Goal: Transaction & Acquisition: Purchase product/service

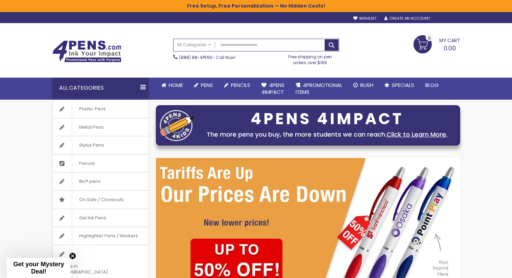
click at [447, 18] on div "Sign In" at bounding box center [448, 18] width 23 height 5
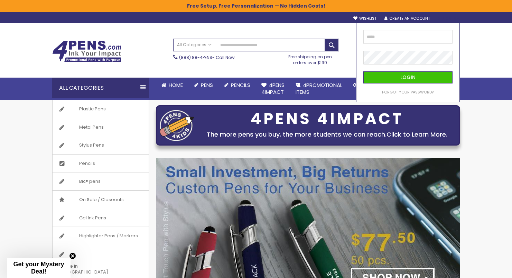
click at [465, 47] on div "Toggle Nav Search All Categories All Categories Pens Plastic Pens Metal Pens Gr…" at bounding box center [256, 61] width 512 height 77
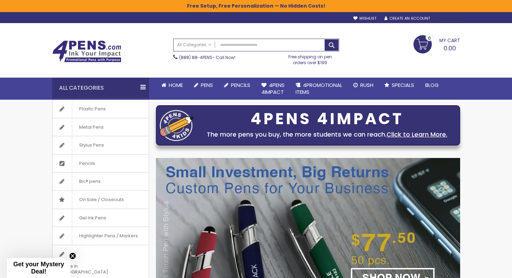
click at [450, 20] on div "Sign In" at bounding box center [448, 18] width 23 height 5
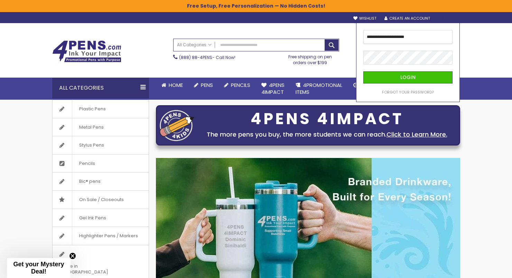
type input "**********"
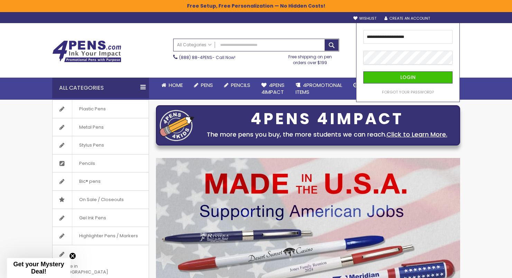
click at [408, 77] on button "Login" at bounding box center [407, 78] width 89 height 12
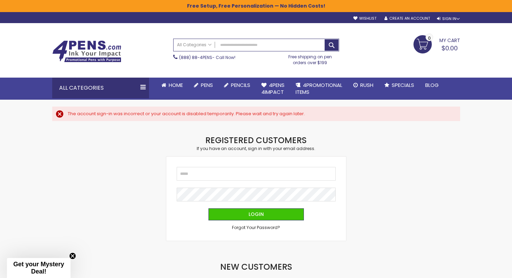
click at [44, 264] on span "Get your Mystery Deal!" at bounding box center [38, 268] width 51 height 14
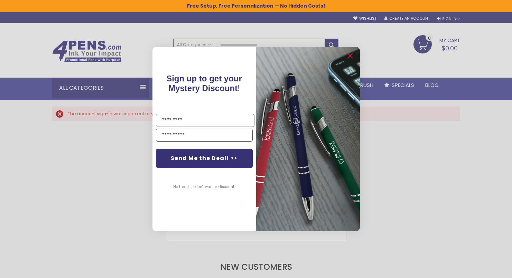
click at [344, 53] on img "POPUP Form" at bounding box center [308, 139] width 104 height 184
click at [351, 55] on icon "Close dialog" at bounding box center [349, 56] width 4 height 4
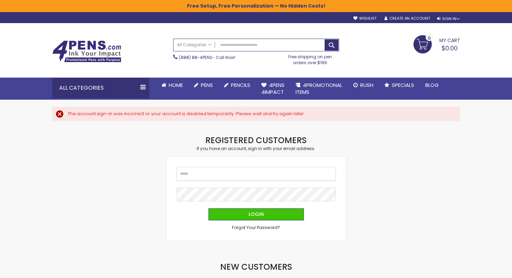
click at [233, 174] on input "Email" at bounding box center [256, 174] width 159 height 14
type input "**********"
click at [342, 198] on div "**********" at bounding box center [256, 199] width 180 height 84
click at [267, 226] on span "Forgot Your Password?" at bounding box center [256, 228] width 48 height 6
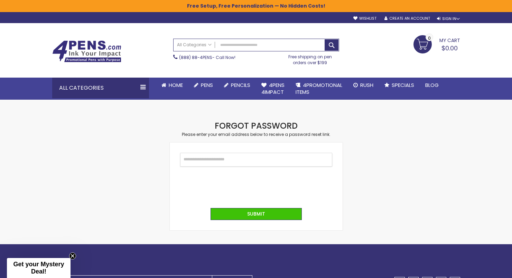
click at [232, 165] on input "Email" at bounding box center [256, 160] width 152 height 14
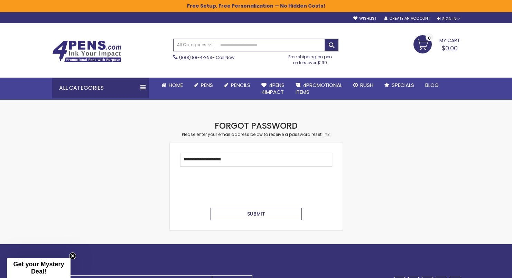
type input "**********"
click at [239, 214] on button "Submit" at bounding box center [255, 214] width 91 height 12
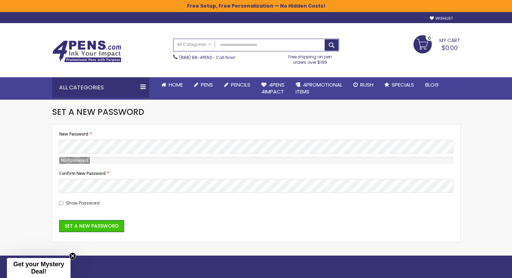
click at [129, 136] on div "New Password Password Strength: No Password" at bounding box center [256, 148] width 394 height 32
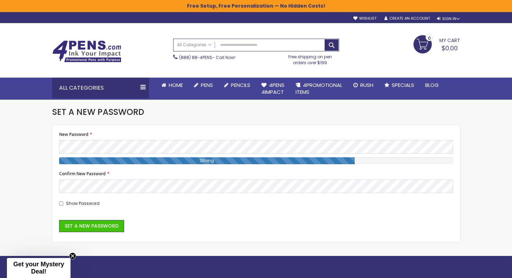
click at [88, 202] on span "Show Password" at bounding box center [83, 204] width 34 height 6
click at [97, 224] on span "Set a New Password" at bounding box center [92, 226] width 54 height 7
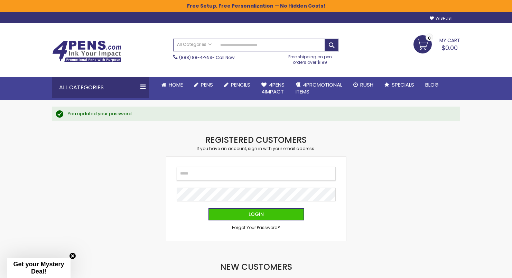
click at [229, 177] on input "Email" at bounding box center [256, 174] width 159 height 14
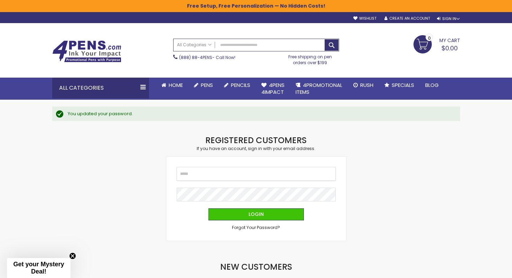
click at [216, 174] on input "Email" at bounding box center [256, 174] width 159 height 14
type input "**********"
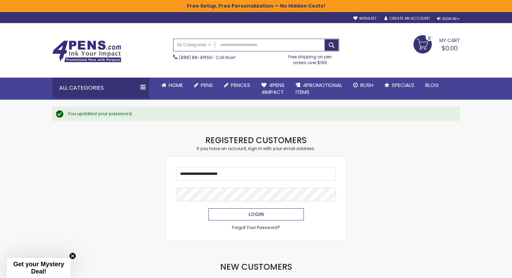
click at [247, 213] on button "Login" at bounding box center [255, 215] width 95 height 12
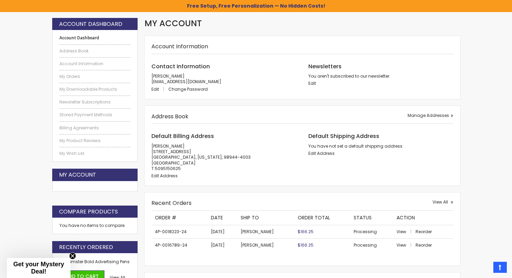
scroll to position [105, 0]
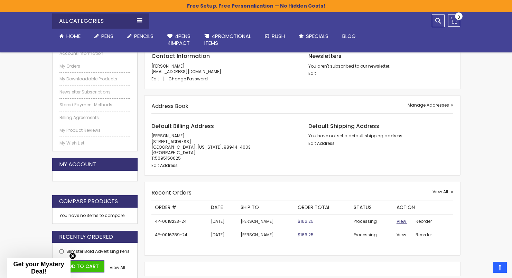
click at [396, 222] on span "View" at bounding box center [401, 222] width 10 height 6
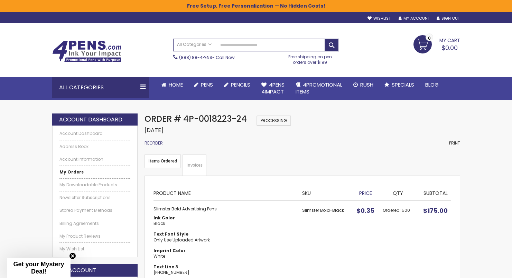
click at [153, 142] on span "Reorder" at bounding box center [153, 143] width 18 height 6
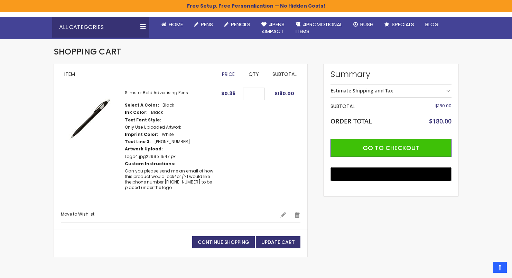
scroll to position [59, 0]
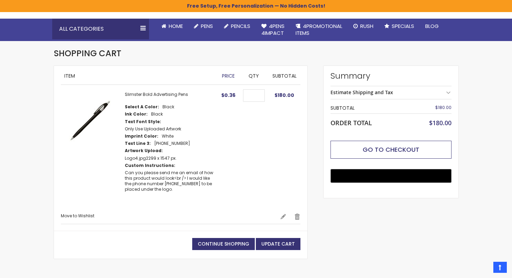
click at [381, 148] on span "Go to Checkout" at bounding box center [390, 149] width 57 height 9
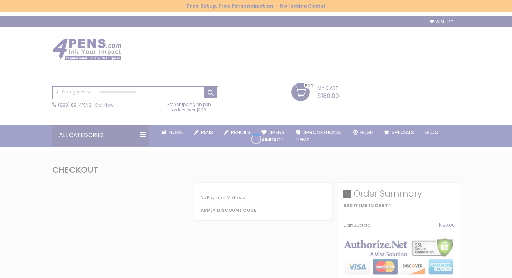
select select "*"
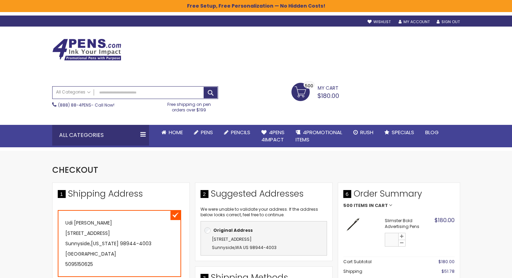
click at [391, 240] on input "***" at bounding box center [392, 241] width 14 height 14
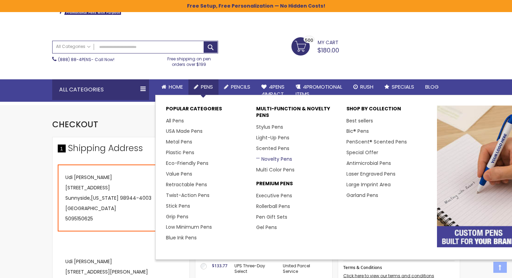
scroll to position [46, 0]
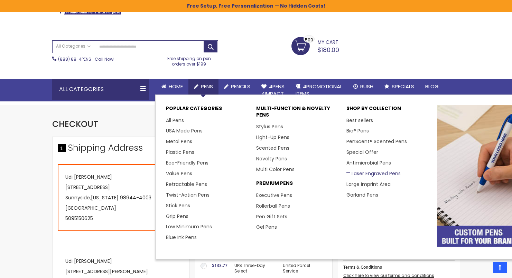
click at [356, 172] on link "Laser Engraved Pens" at bounding box center [373, 173] width 54 height 7
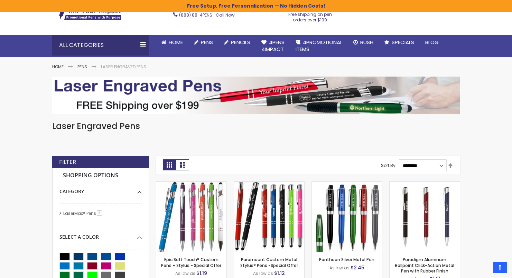
scroll to position [41, 0]
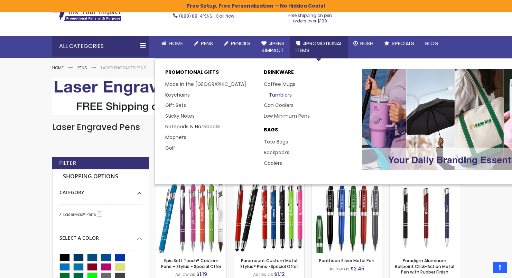
click at [282, 93] on link "Tumblers" at bounding box center [278, 95] width 28 height 7
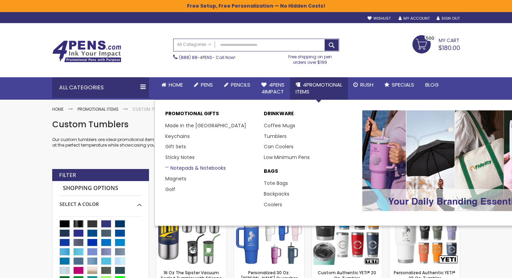
click at [195, 165] on link "Notepads & Notebooks" at bounding box center [195, 168] width 60 height 7
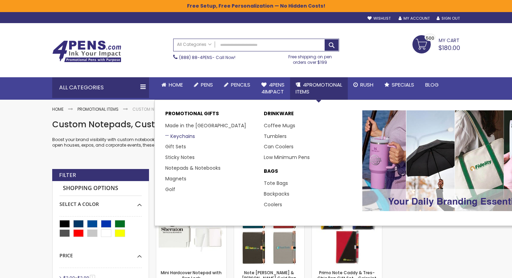
click at [186, 134] on link "Keychains" at bounding box center [180, 136] width 30 height 7
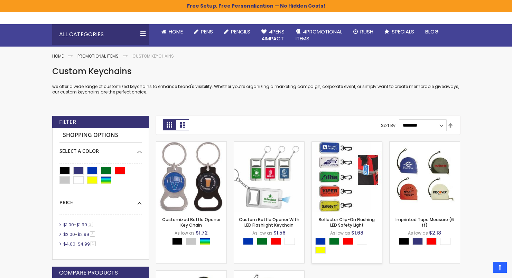
scroll to position [51, 0]
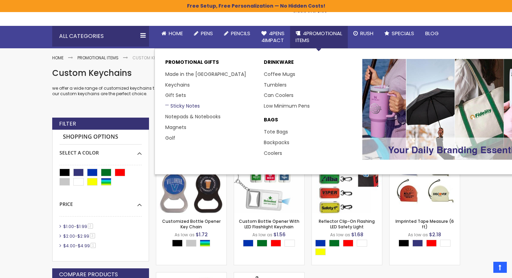
drag, startPoint x: 182, startPoint y: 97, endPoint x: 178, endPoint y: 106, distance: 10.8
click at [178, 106] on ul "Made in the USA Keychains Gift Sets Sticky Notes Notepads & Notebooks Magnets G…" at bounding box center [211, 106] width 92 height 75
click at [177, 106] on link "Sticky Notes" at bounding box center [182, 106] width 35 height 7
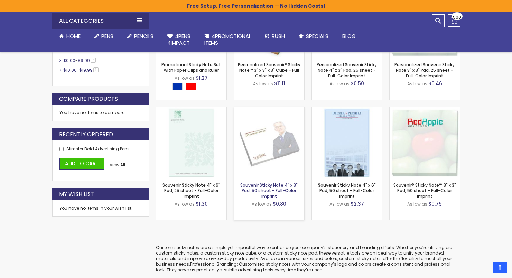
scroll to position [202, 0]
click at [289, 190] on link "Souvenir Sticky Note 4" x 3" Pad, 50 sheet - Full-Color Imprint" at bounding box center [268, 190] width 57 height 17
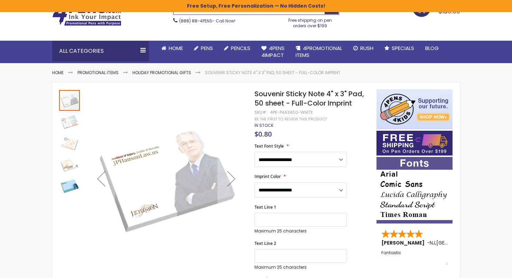
scroll to position [39, 0]
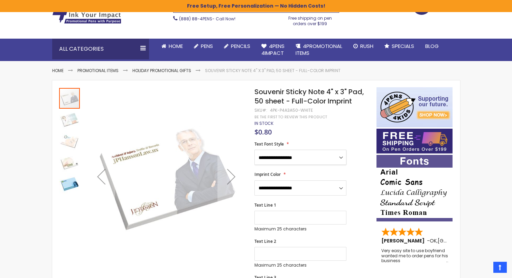
select select "*****"
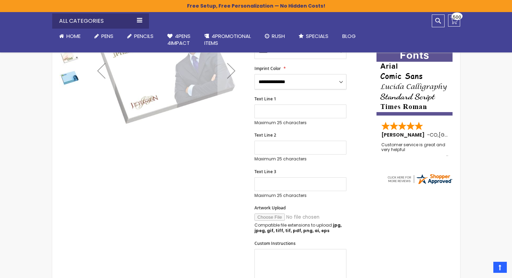
scroll to position [144, 0]
click at [273, 214] on input "Artwork Upload" at bounding box center [301, 217] width 94 height 7
type input "**********"
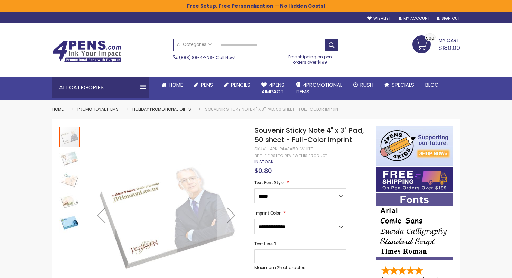
scroll to position [0, 0]
click at [444, 48] on span "$180.00" at bounding box center [449, 48] width 22 height 9
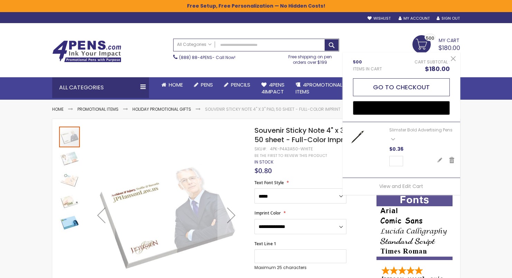
click at [425, 80] on button "Go to Checkout" at bounding box center [401, 87] width 97 height 18
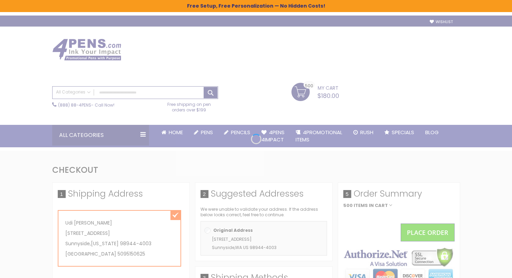
select select "*"
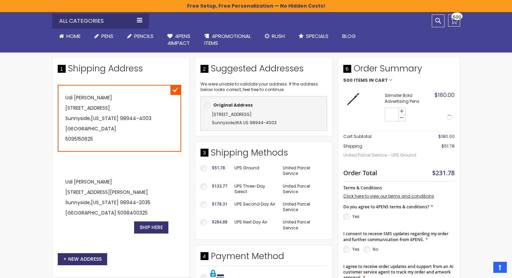
scroll to position [123, 0]
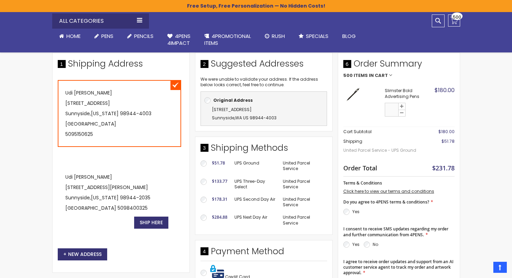
click at [394, 109] on input "***" at bounding box center [392, 110] width 14 height 14
type input "***"
click at [427, 115] on body "The store will not work correctly when cookies are disabled. Free Setup, Free P…" at bounding box center [256, 16] width 512 height 278
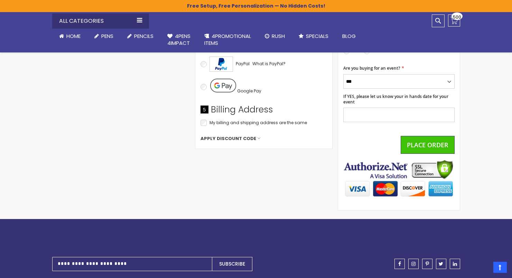
scroll to position [354, 0]
click at [236, 136] on span "Apply Discount Code" at bounding box center [228, 139] width 56 height 6
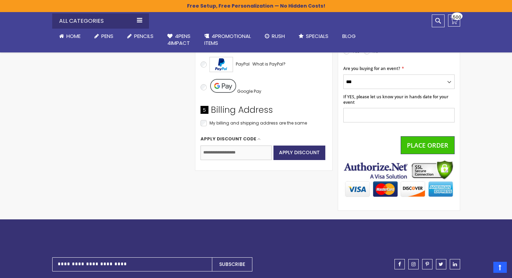
click at [238, 155] on input "Enter discount code" at bounding box center [235, 153] width 71 height 15
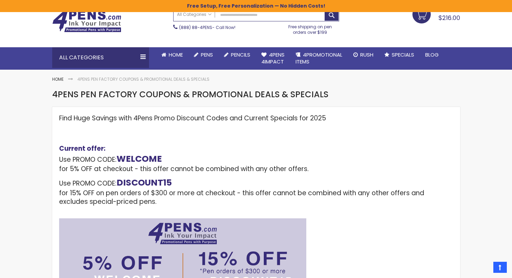
scroll to position [26, 0]
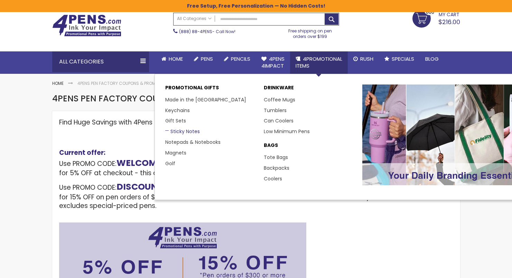
click at [189, 128] on link "Sticky Notes" at bounding box center [182, 131] width 35 height 7
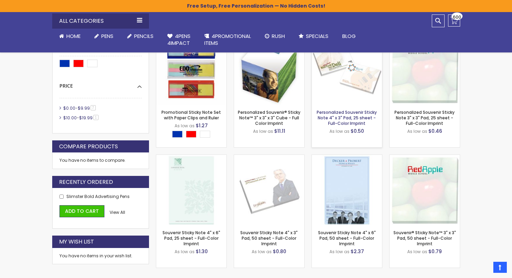
scroll to position [153, 0]
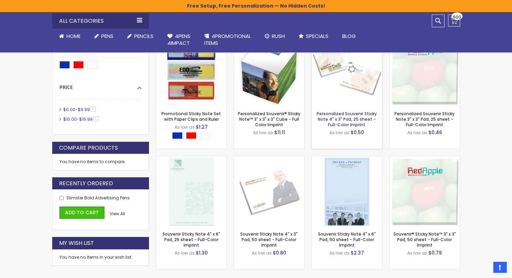
click at [357, 118] on link "Personalized Souvenir Sticky Note 4" x 3" Pad, 25 sheet - Full-Color Imprint" at bounding box center [346, 119] width 60 height 17
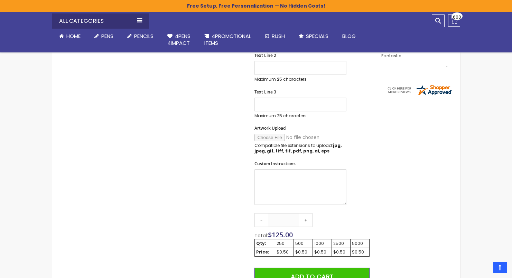
scroll to position [235, 0]
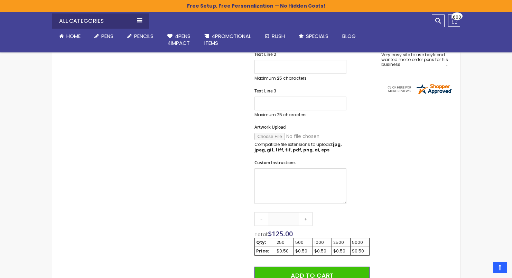
click at [262, 225] on div "Qty - *** + Total: $ 125.00 Qty: 250 500 1000 2500 5000 Price: $0.50 $0.50 $0.5…" at bounding box center [311, 279] width 115 height 134
click at [262, 223] on link "-" at bounding box center [261, 219] width 14 height 14
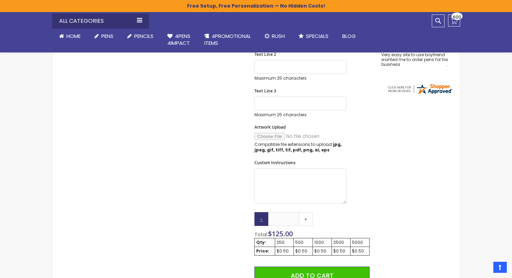
click at [262, 223] on link "-" at bounding box center [261, 219] width 14 height 14
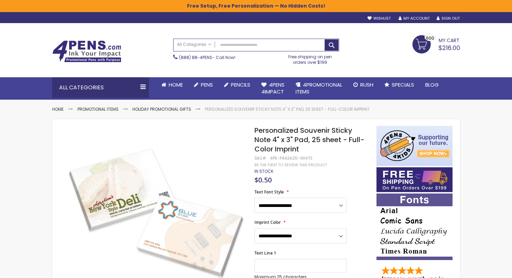
scroll to position [0, 0]
click at [427, 44] on link "My Cart $216.00 600 600 items" at bounding box center [436, 43] width 48 height 17
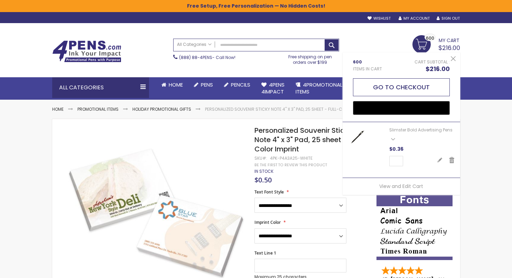
click at [428, 82] on button "Go to Checkout" at bounding box center [401, 87] width 97 height 18
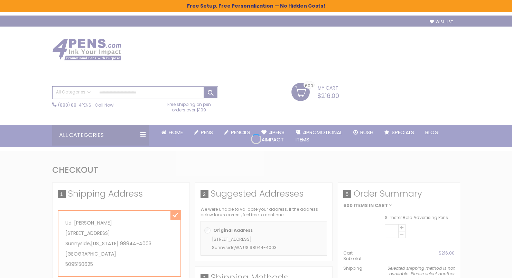
select select "*"
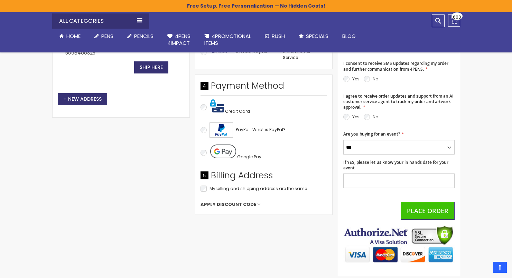
scroll to position [291, 0]
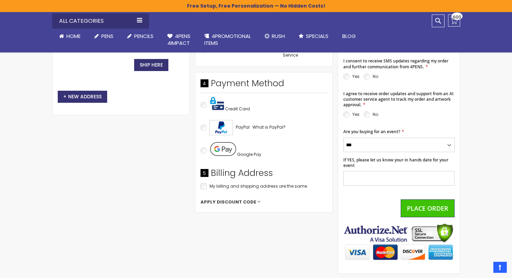
click at [235, 202] on span "Apply Discount Code" at bounding box center [228, 202] width 56 height 6
click at [226, 221] on input "Enter discount code" at bounding box center [235, 216] width 71 height 15
click at [287, 214] on span "Apply Discount" at bounding box center [299, 215] width 41 height 7
click at [246, 219] on input "*******" at bounding box center [235, 216] width 71 height 15
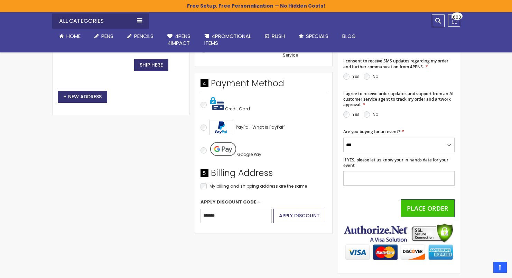
click at [306, 212] on span "Apply Discount" at bounding box center [299, 215] width 41 height 7
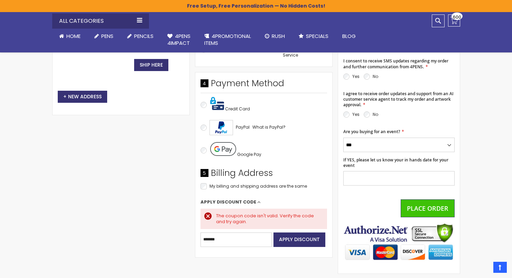
click at [241, 201] on span "Apply Discount Code" at bounding box center [228, 202] width 56 height 6
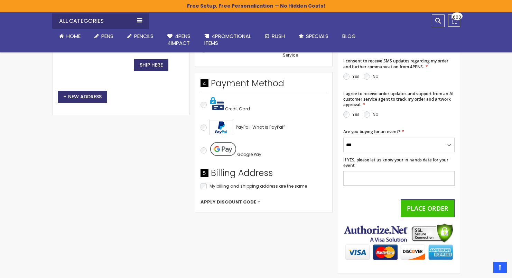
click at [241, 201] on span "Apply Discount Code" at bounding box center [228, 202] width 56 height 6
click at [242, 213] on input "*******" at bounding box center [235, 216] width 71 height 15
type input "**********"
click at [294, 216] on span "Apply Discount" at bounding box center [299, 215] width 41 height 7
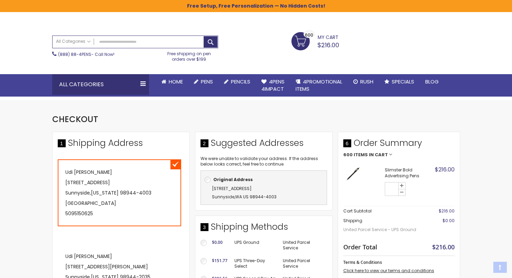
scroll to position [58, 0]
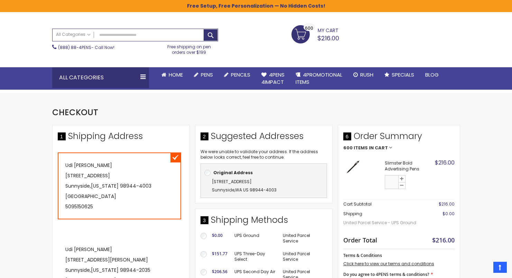
click at [397, 182] on input "***" at bounding box center [392, 183] width 14 height 14
type input "***"
click at [433, 182] on body "Please wait... The store will not work correctly when cookies are disabled. Fre…" at bounding box center [256, 81] width 512 height 278
click at [390, 181] on input "***" at bounding box center [392, 183] width 14 height 14
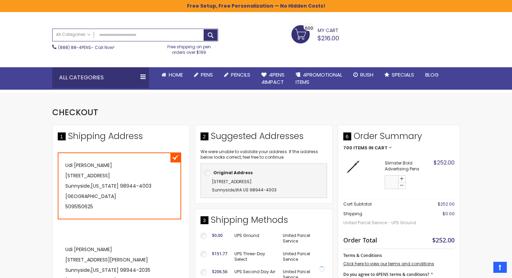
click at [390, 181] on input "***" at bounding box center [392, 183] width 14 height 14
type input "***"
click at [432, 176] on body "Please wait... The store will not work correctly when cookies are disabled. Fre…" at bounding box center [256, 81] width 512 height 278
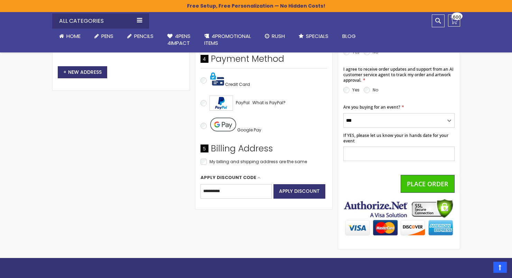
scroll to position [328, 0]
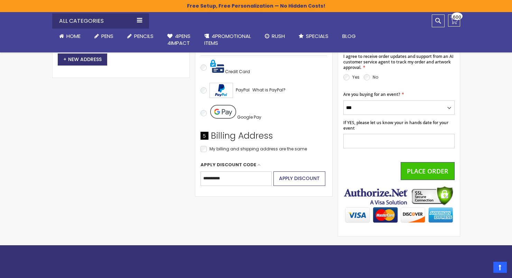
click at [309, 175] on span "Apply Discount" at bounding box center [299, 178] width 41 height 7
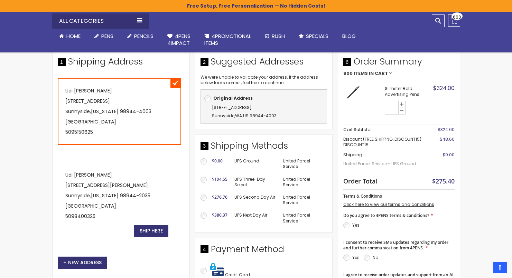
scroll to position [121, 0]
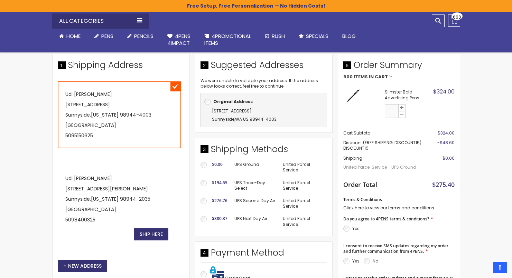
click at [390, 111] on input "***" at bounding box center [392, 112] width 14 height 14
type input "***"
click at [443, 117] on body "Please wait... The store will not work correctly when cookies are disabled. Fre…" at bounding box center [256, 18] width 512 height 278
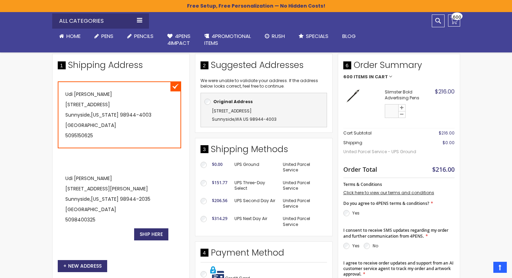
click at [392, 108] on input "***" at bounding box center [392, 112] width 14 height 14
type input "***"
click at [450, 114] on body "Please wait... The store will not work correctly when cookies are disabled. Fre…" at bounding box center [256, 18] width 512 height 278
click at [393, 111] on input "***" at bounding box center [392, 112] width 14 height 14
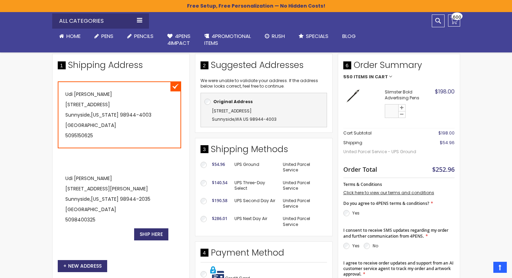
click at [393, 111] on input "***" at bounding box center [392, 112] width 14 height 14
type input "***"
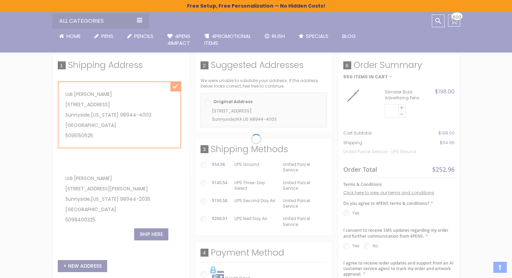
click at [467, 108] on body "Please wait... The store will not work correctly when cookies are disabled. Fre…" at bounding box center [256, 18] width 512 height 278
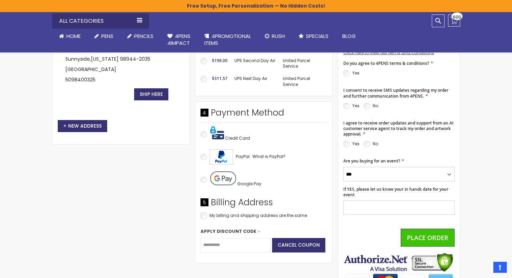
scroll to position [262, 0]
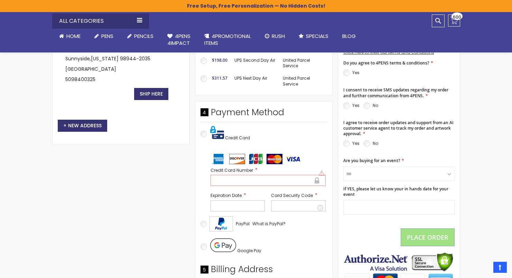
click at [254, 175] on div at bounding box center [267, 180] width 115 height 11
click at [287, 208] on div at bounding box center [298, 206] width 55 height 11
click at [287, 207] on div at bounding box center [298, 206] width 55 height 11
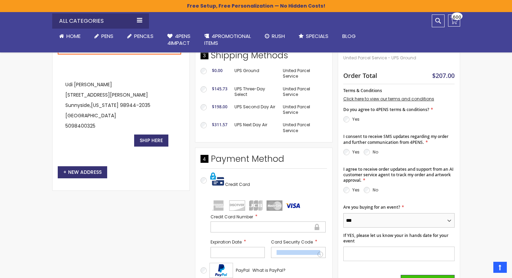
scroll to position [215, 0]
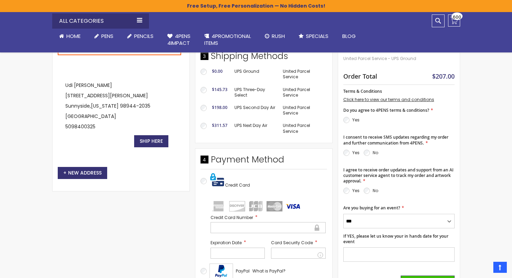
click at [351, 189] on p "Yes" at bounding box center [351, 191] width 16 height 8
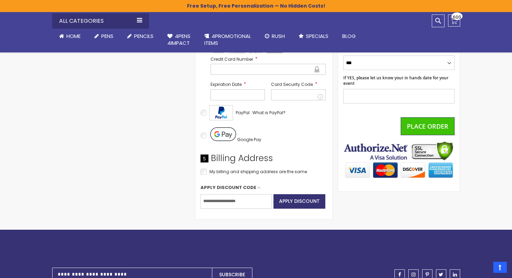
scroll to position [374, 0]
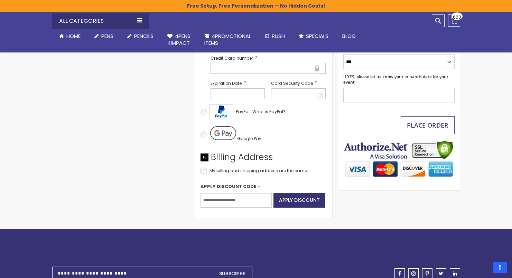
click at [444, 127] on span "Place Order" at bounding box center [427, 125] width 41 height 8
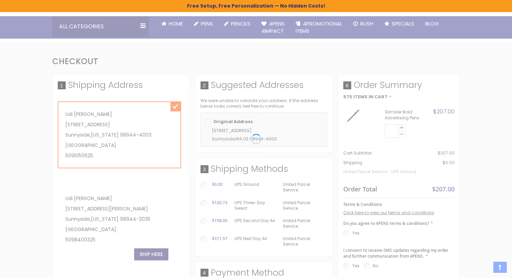
scroll to position [114, 0]
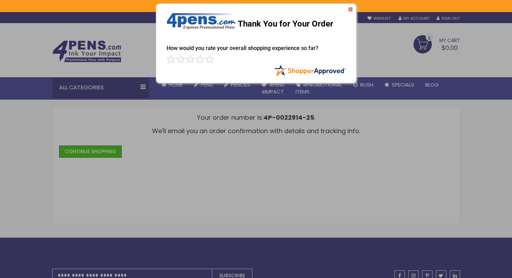
click at [349, 9] on img at bounding box center [350, 9] width 4 height 4
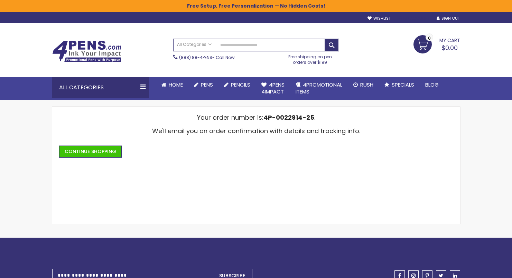
click at [407, 20] on link "My Account" at bounding box center [413, 18] width 31 height 5
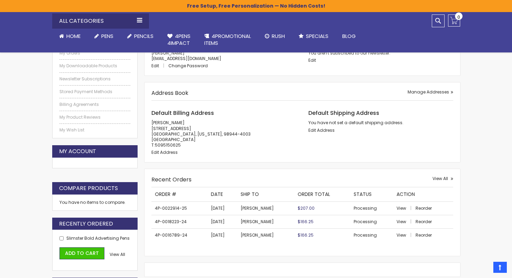
scroll to position [119, 0]
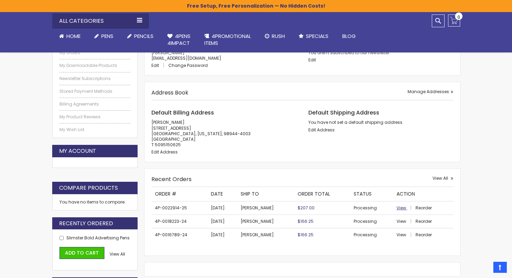
click at [398, 208] on span "View" at bounding box center [401, 208] width 10 height 6
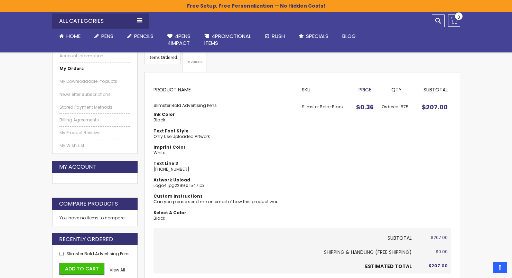
scroll to position [102, 0]
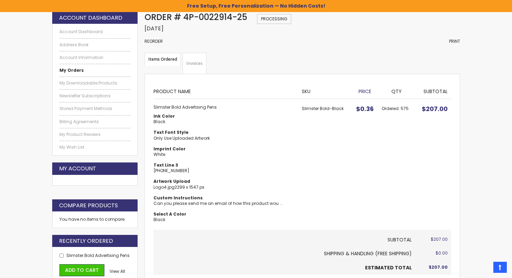
click at [189, 65] on link "Invoices" at bounding box center [194, 63] width 24 height 21
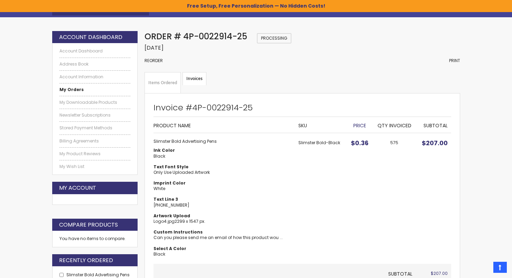
scroll to position [78, 0]
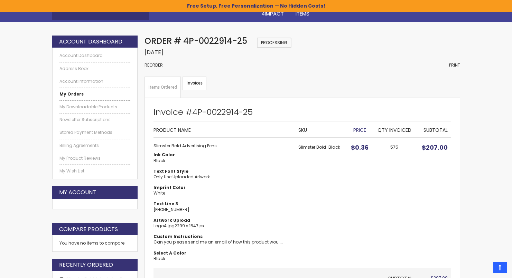
click at [162, 89] on link "Items Ordered" at bounding box center [162, 87] width 36 height 21
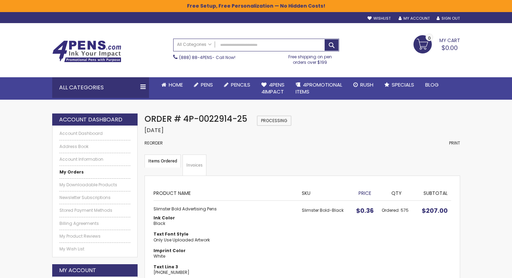
click at [412, 14] on div "Welcome, Udi Nassar! Wishlist Sign Out Sign In Sign In Login Forgot Your Passwo…" at bounding box center [409, 17] width 99 height 7
click at [413, 19] on link "My Account" at bounding box center [413, 18] width 31 height 5
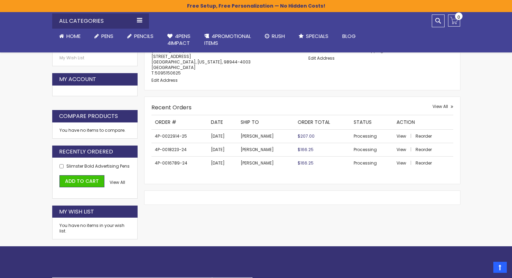
scroll to position [193, 0]
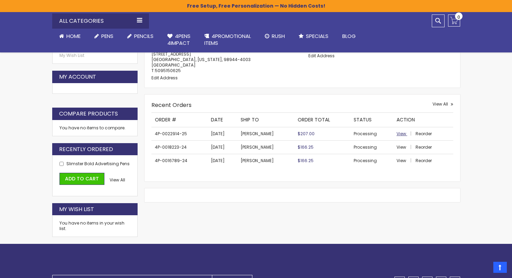
click at [401, 132] on span "View" at bounding box center [401, 134] width 10 height 6
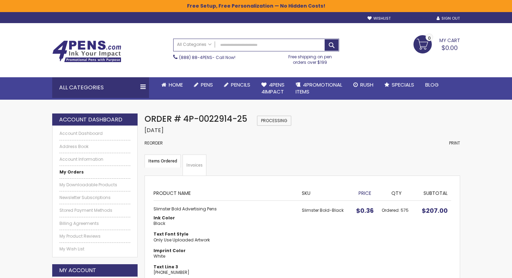
click at [416, 20] on link "My Account" at bounding box center [413, 18] width 31 height 5
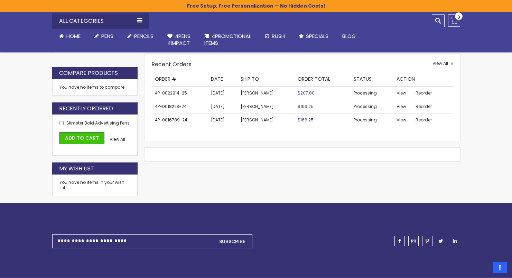
scroll to position [231, 0]
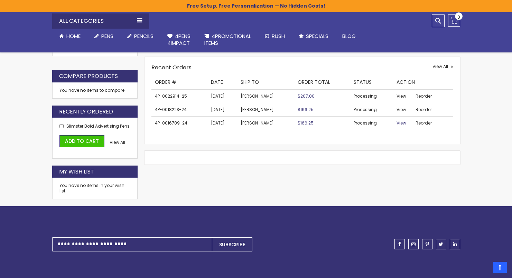
click at [398, 122] on span "View" at bounding box center [401, 123] width 10 height 6
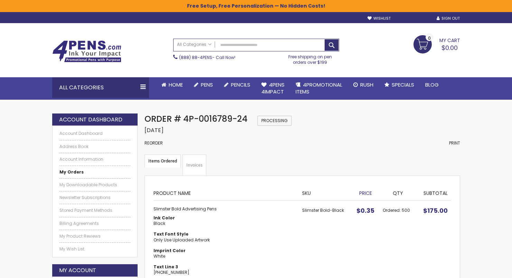
click at [411, 20] on link "My Account" at bounding box center [413, 18] width 31 height 5
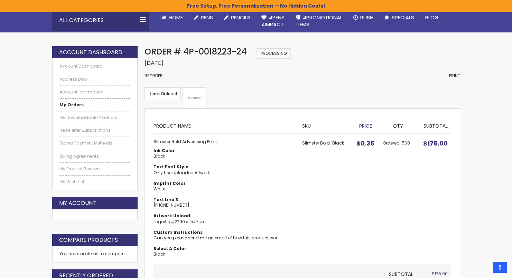
scroll to position [72, 0]
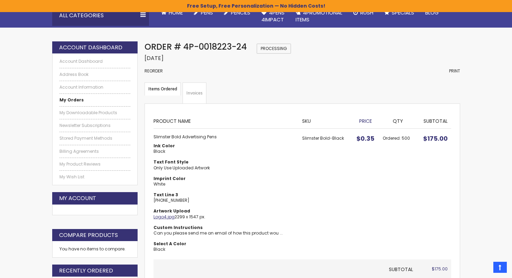
click at [161, 215] on link "Logo4.jpg" at bounding box center [163, 217] width 21 height 6
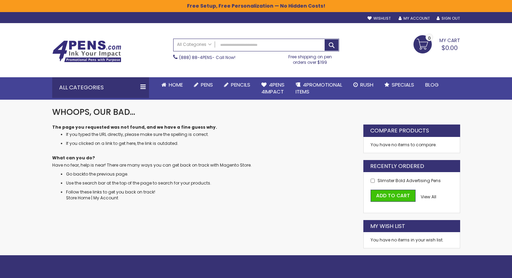
click at [419, 22] on div "Skip to Content Welcome, Udi Nassar! Wishlist Sign Out Sign In Sign In Login Fo…" at bounding box center [256, 17] width 415 height 11
click at [415, 17] on link "My Account" at bounding box center [413, 18] width 31 height 5
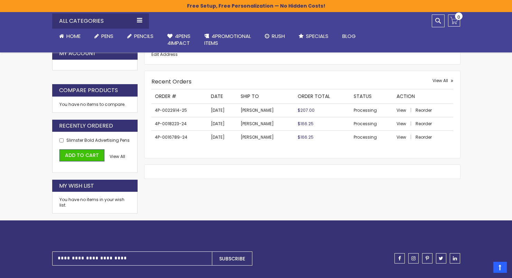
scroll to position [224, 0]
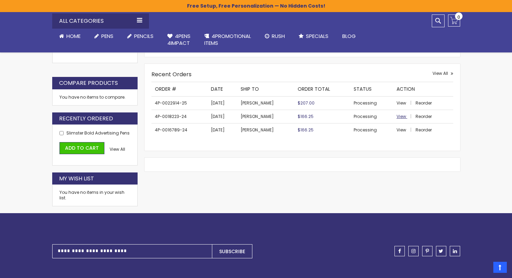
click at [399, 115] on span "View" at bounding box center [401, 117] width 10 height 6
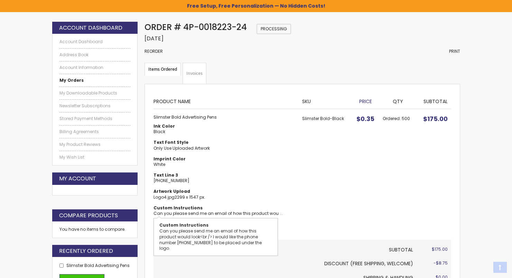
scroll to position [92, 0]
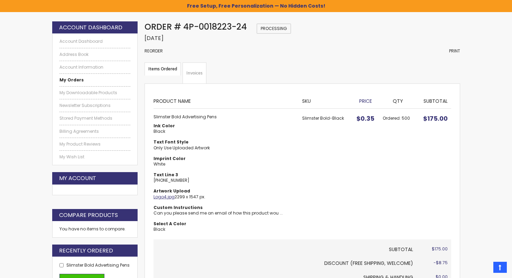
click at [167, 196] on link "Logo4.jpg" at bounding box center [163, 197] width 21 height 6
